Goal: Information Seeking & Learning: Find specific page/section

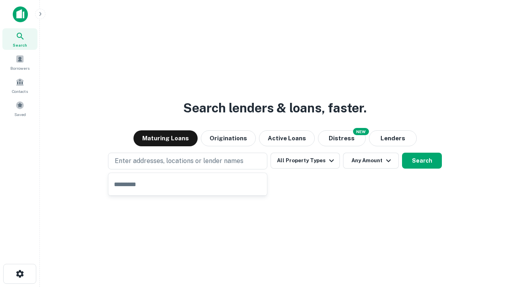
type input "**********"
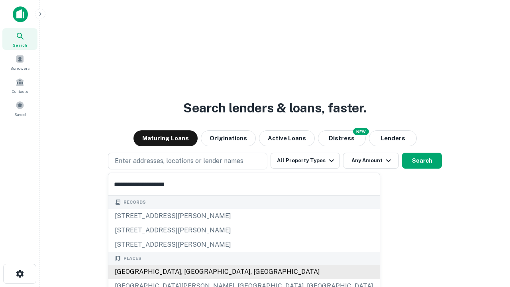
click at [190, 272] on div "[GEOGRAPHIC_DATA], [GEOGRAPHIC_DATA], [GEOGRAPHIC_DATA]" at bounding box center [243, 272] width 271 height 14
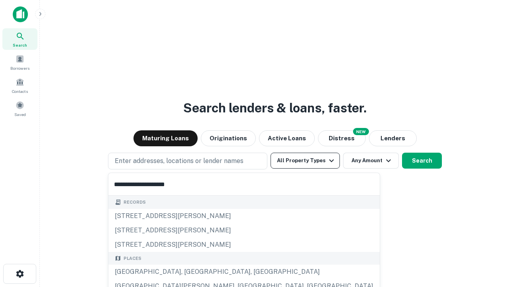
click at [305, 161] on button "All Property Types" at bounding box center [305, 161] width 69 height 16
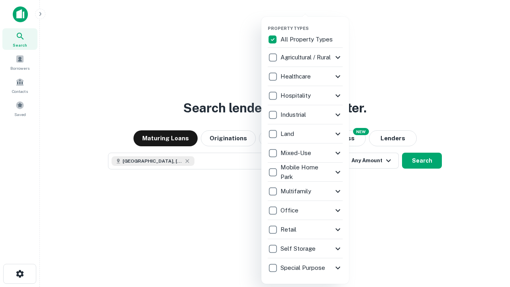
click at [312, 23] on button "button" at bounding box center [312, 23] width 88 height 0
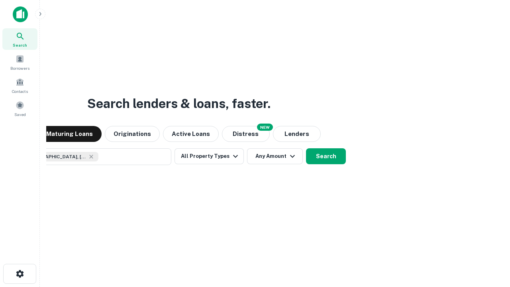
scroll to position [13, 0]
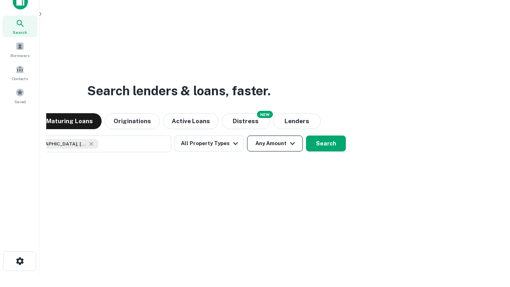
click at [247, 135] on button "Any Amount" at bounding box center [275, 143] width 56 height 16
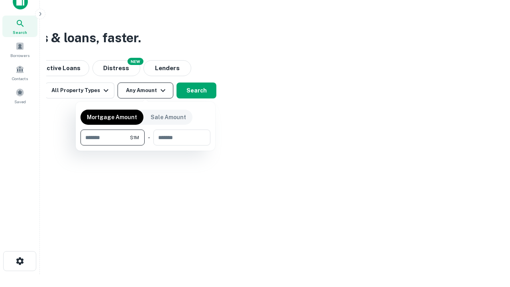
type input "*******"
click at [145, 145] on button "button" at bounding box center [145, 145] width 130 height 0
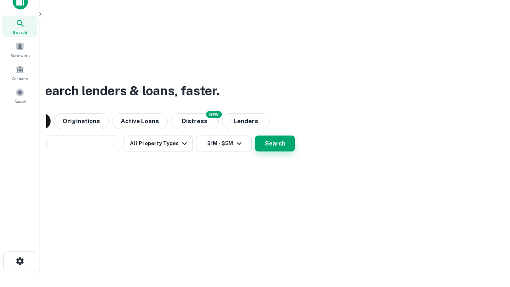
click at [255, 135] on button "Search" at bounding box center [275, 143] width 40 height 16
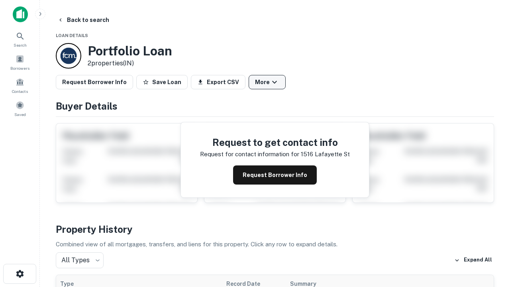
click at [267, 82] on button "More" at bounding box center [267, 82] width 37 height 14
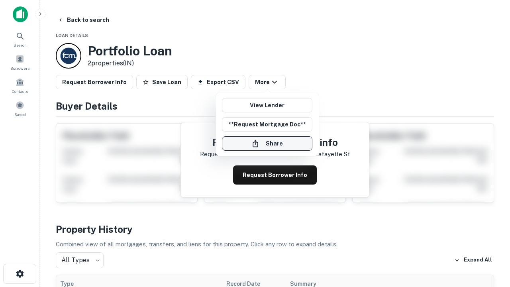
click at [267, 143] on button "Share" at bounding box center [267, 143] width 90 height 14
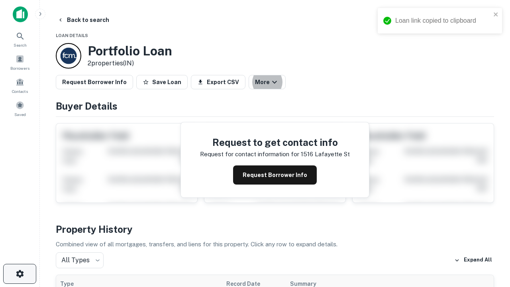
click at [20, 274] on icon "button" at bounding box center [20, 274] width 10 height 10
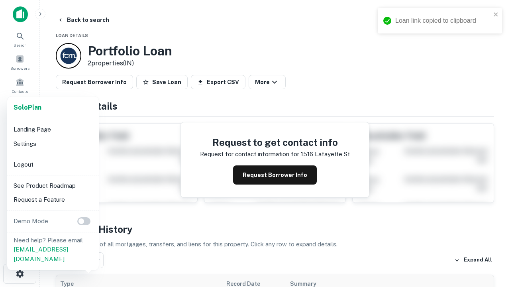
click at [53, 164] on li "Logout" at bounding box center [52, 164] width 85 height 14
